Goal: Information Seeking & Learning: Find specific page/section

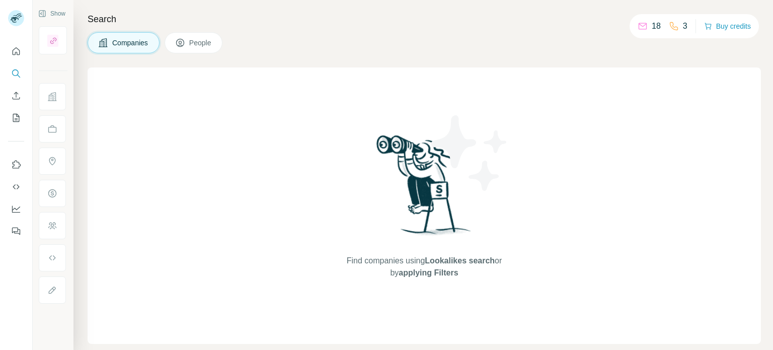
click at [205, 34] on button "People" at bounding box center [194, 42] width 58 height 21
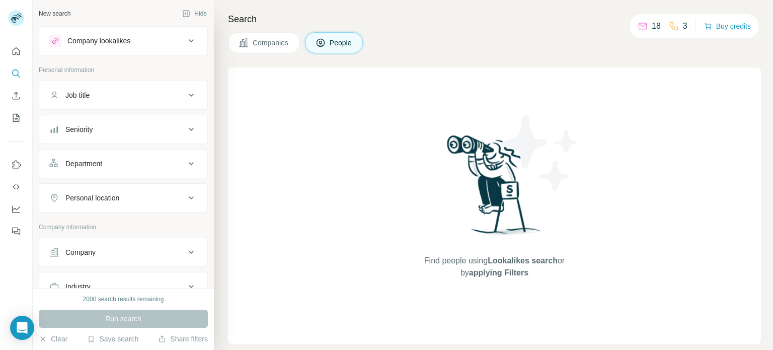
click at [153, 87] on button "Job title" at bounding box center [123, 95] width 168 height 24
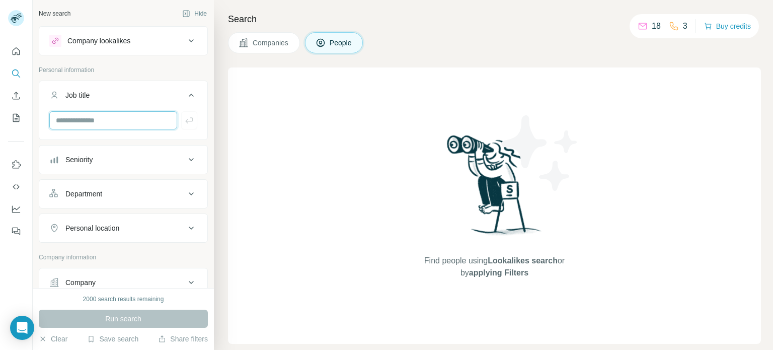
click at [157, 111] on input "text" at bounding box center [113, 120] width 128 height 18
type input "**********"
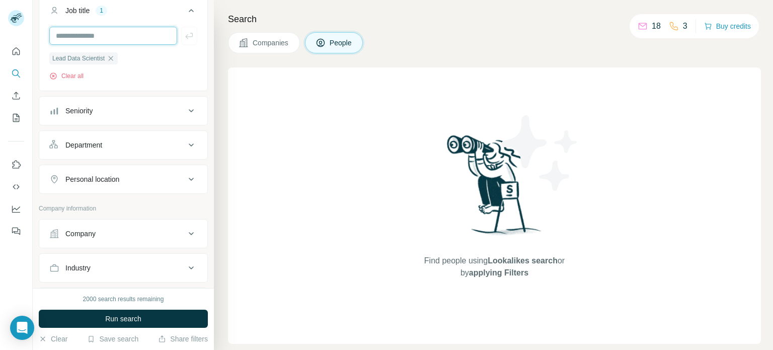
scroll to position [86, 0]
click at [176, 224] on button "Company" at bounding box center [123, 233] width 168 height 24
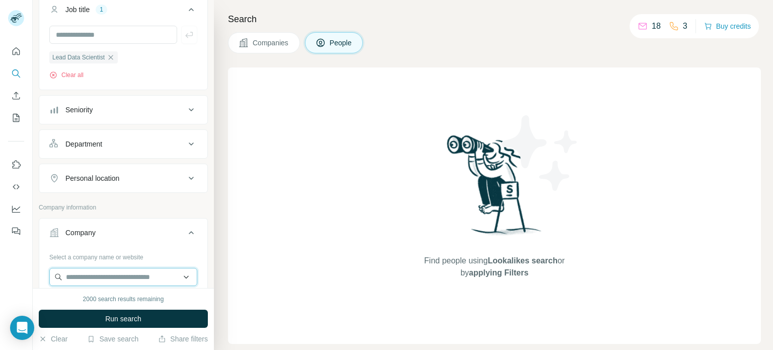
click at [135, 270] on input "text" at bounding box center [123, 277] width 148 height 18
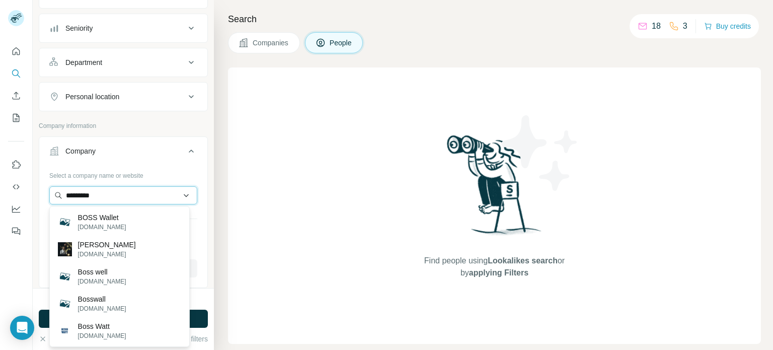
scroll to position [170, 0]
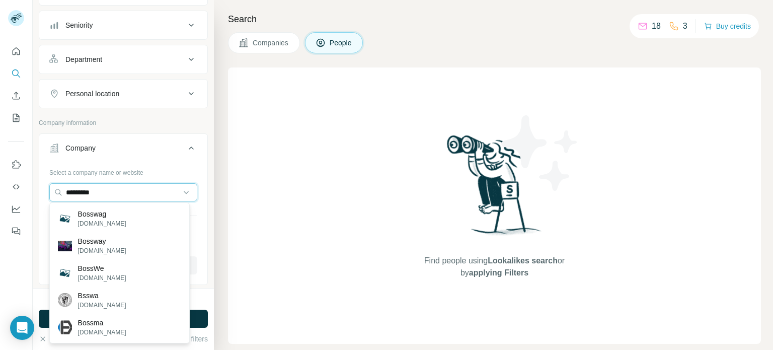
type input "**********"
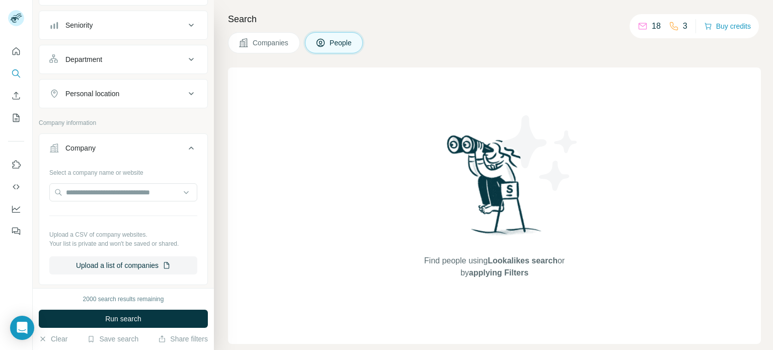
click at [189, 159] on button "Company" at bounding box center [123, 150] width 168 height 28
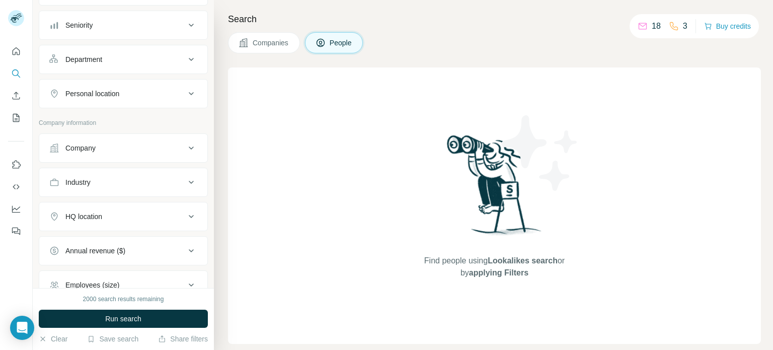
click at [175, 175] on button "Industry" at bounding box center [123, 182] width 168 height 24
click at [175, 175] on button "Industry" at bounding box center [123, 184] width 168 height 28
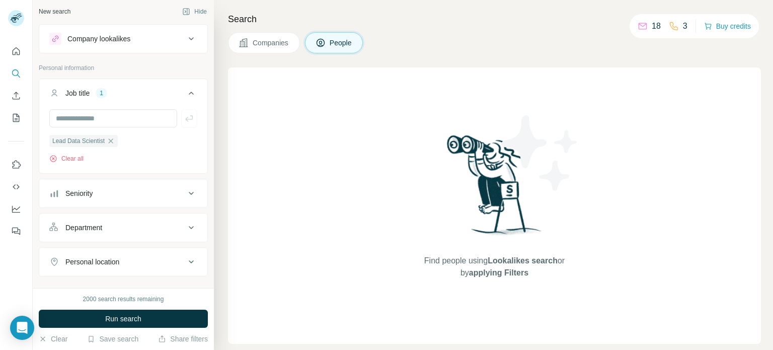
scroll to position [0, 0]
click at [185, 37] on icon at bounding box center [191, 41] width 12 height 12
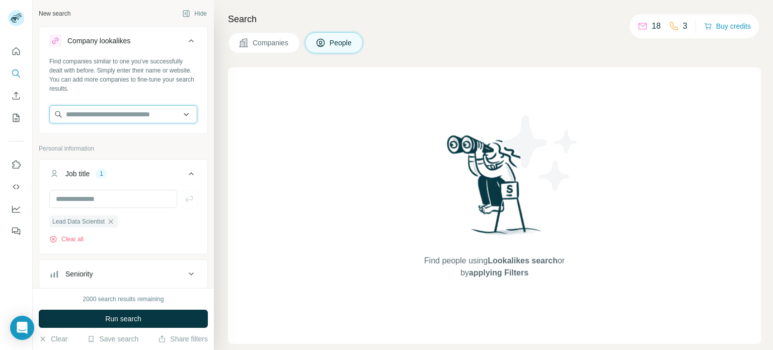
click at [148, 114] on input "text" at bounding box center [123, 114] width 148 height 18
type input "**********"
click at [286, 123] on div "Find people using Lookalikes search or by applying Filters" at bounding box center [494, 205] width 533 height 276
click at [266, 48] on button "Companies" at bounding box center [264, 42] width 72 height 21
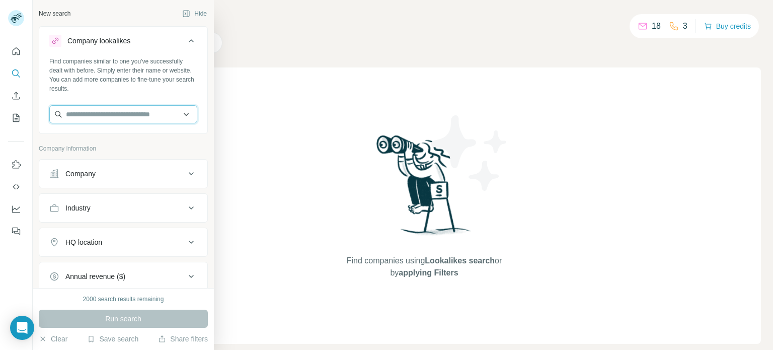
type input "*"
click at [105, 120] on input "*" at bounding box center [123, 114] width 148 height 18
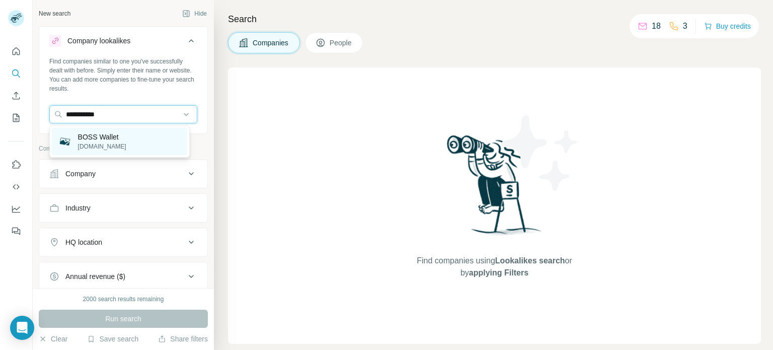
type input "**********"
click at [110, 139] on p "BOSS Wallet" at bounding box center [102, 137] width 48 height 10
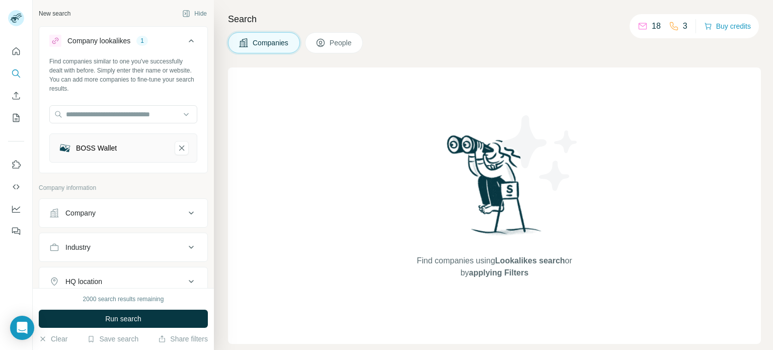
click at [250, 134] on div "Find companies using Lookalikes search or by applying Filters" at bounding box center [494, 205] width 533 height 276
